Goal: Navigation & Orientation: Find specific page/section

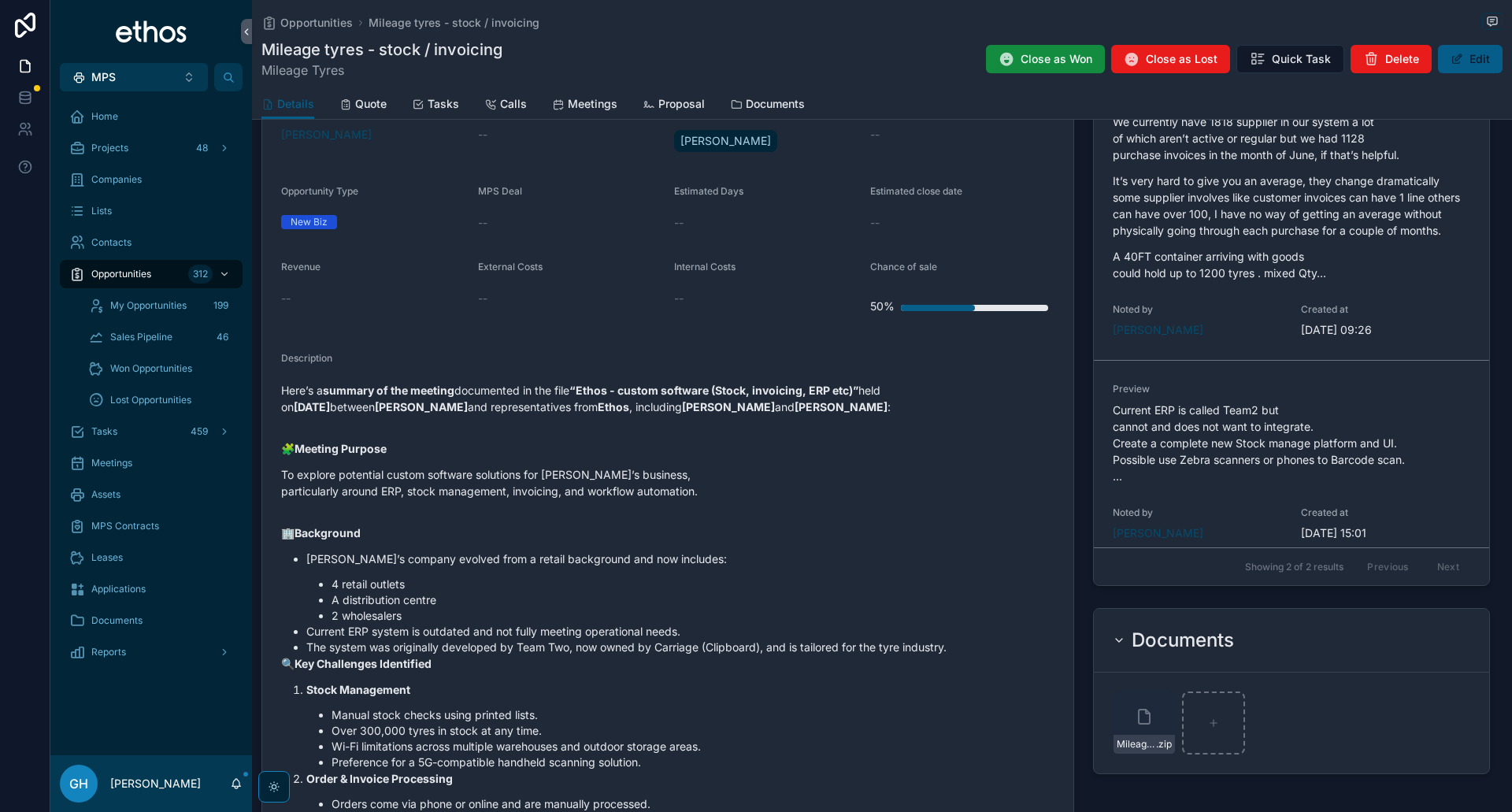
scroll to position [478, 0]
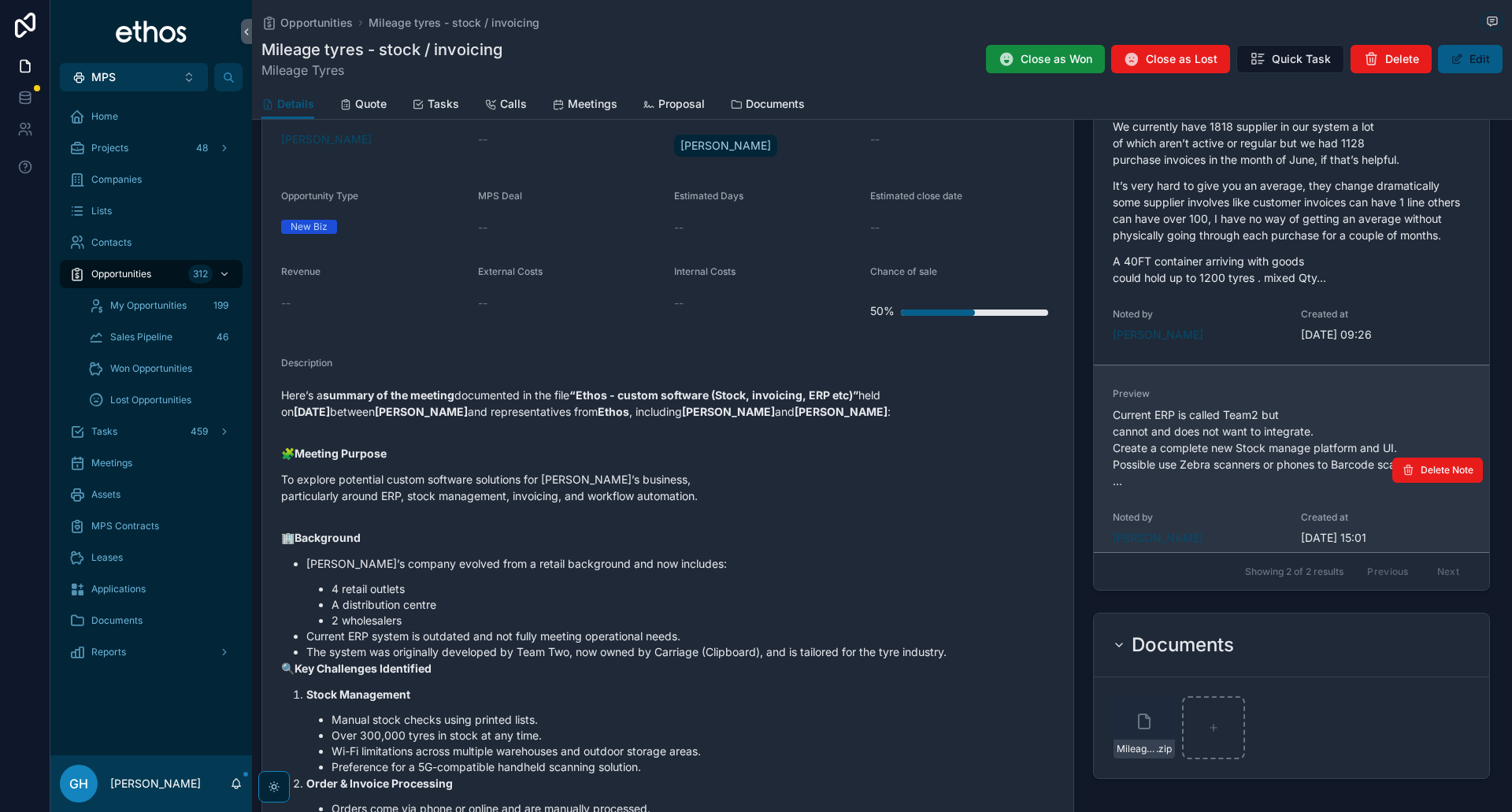
click at [1146, 473] on p "Current ERP is called Team2 but cannot and does not want to integrate. Create a…" at bounding box center [1292, 448] width 357 height 82
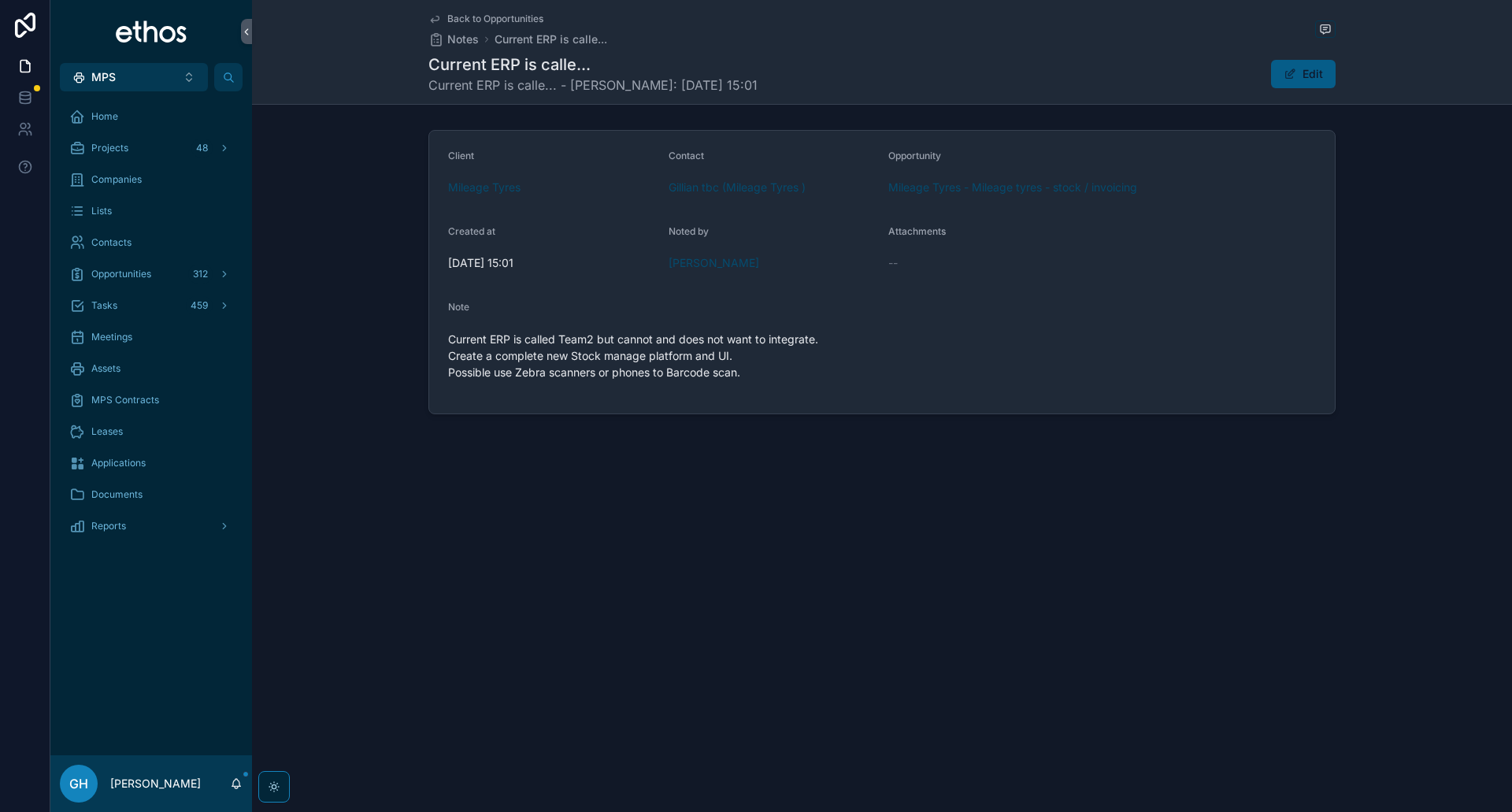
click at [484, 20] on span "Back to Opportunities" at bounding box center [494, 19] width 96 height 13
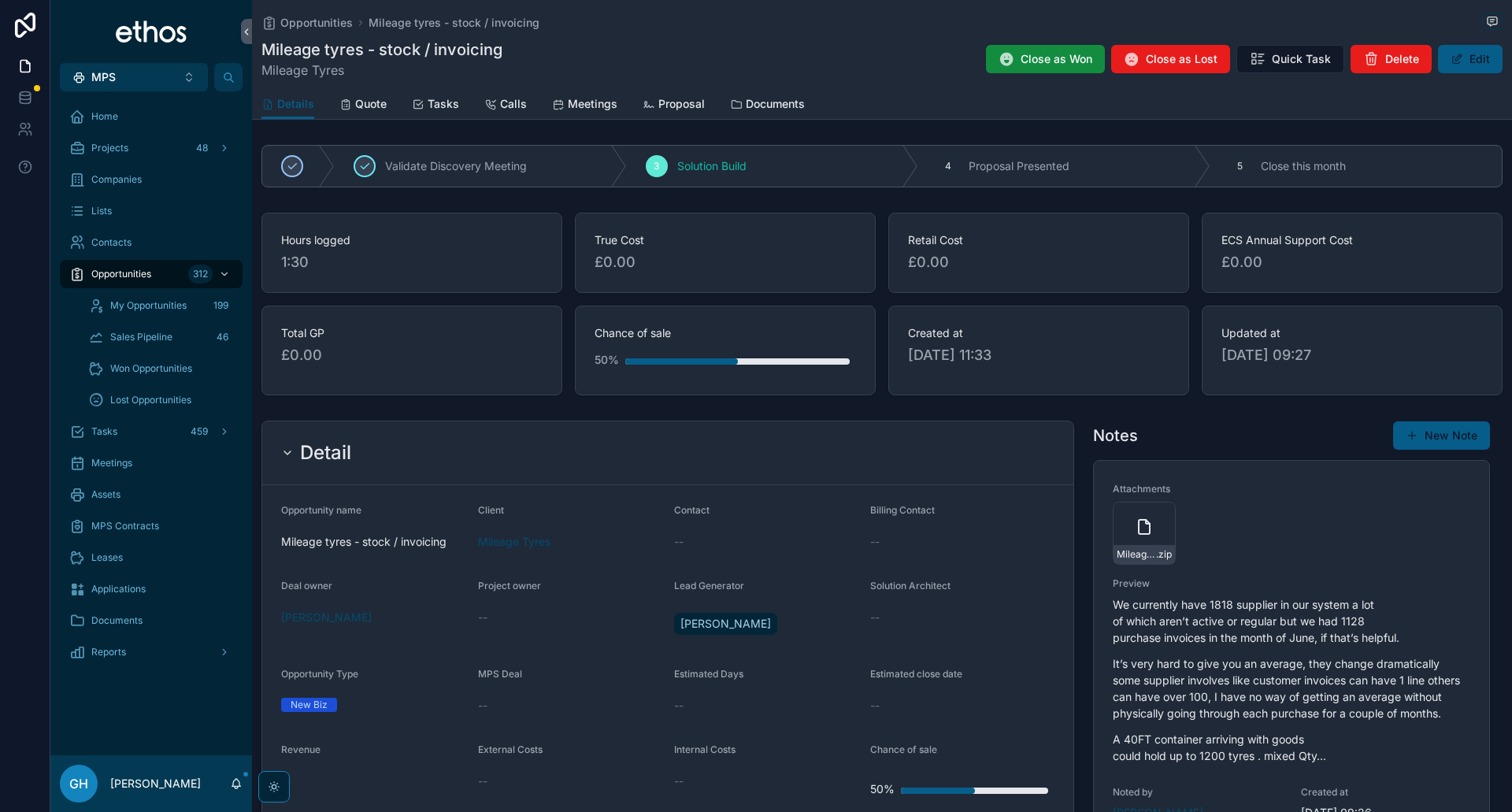
click at [701, 469] on div "Detail" at bounding box center [668, 452] width 812 height 64
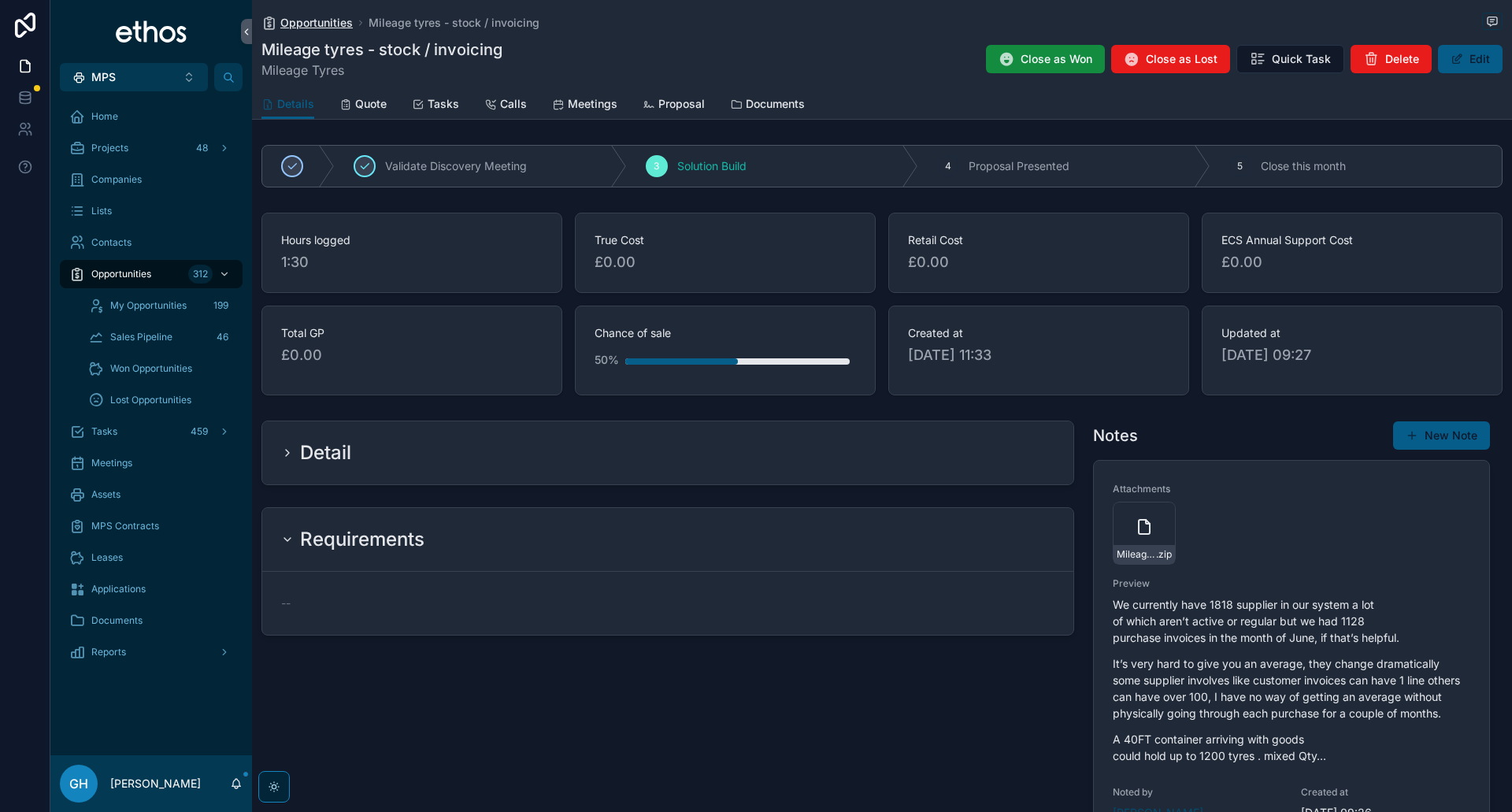
click at [323, 19] on span "Opportunities" at bounding box center [316, 23] width 73 height 16
